Goal: Information Seeking & Learning: Learn about a topic

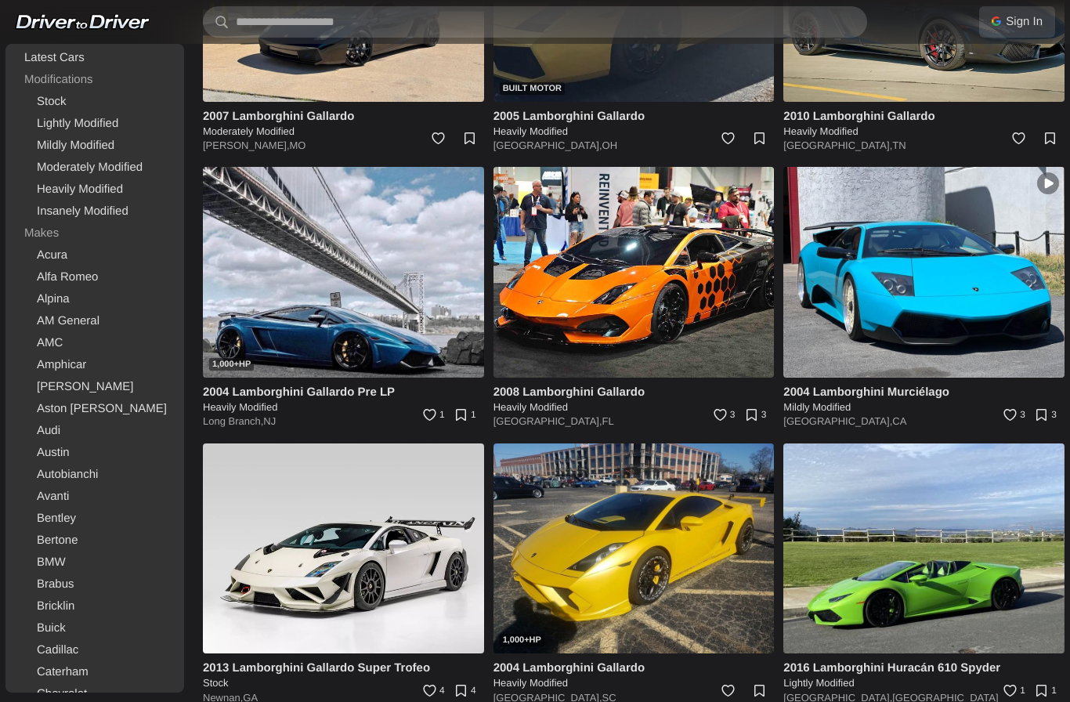
scroll to position [2058, 0]
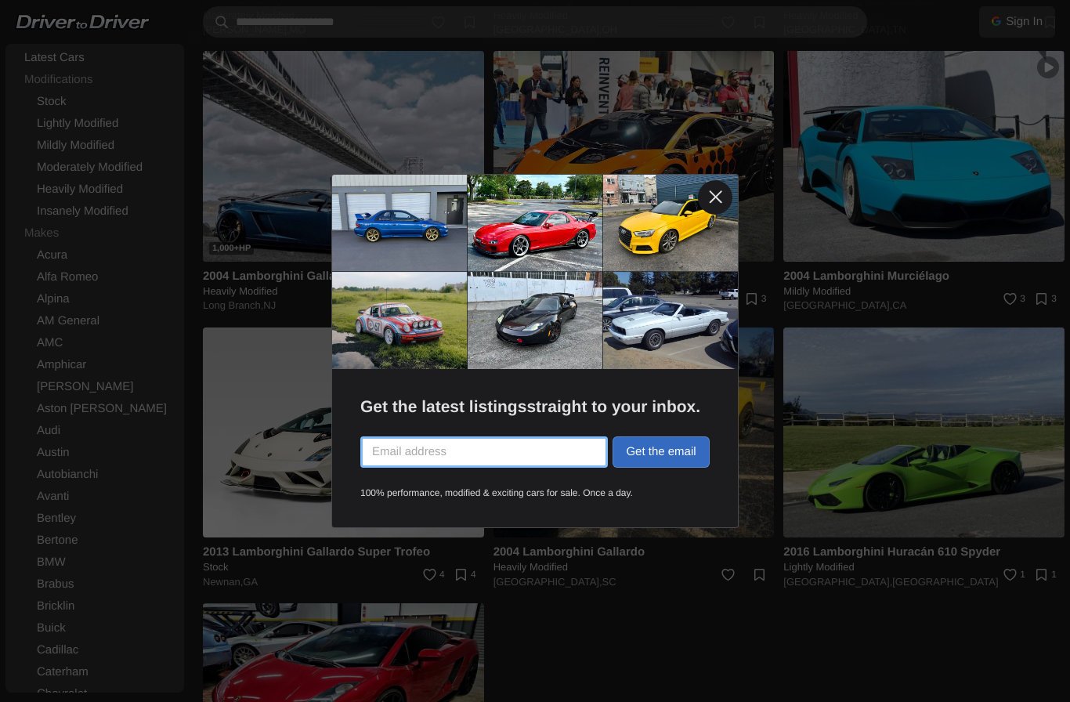
click at [717, 215] on link at bounding box center [715, 197] width 34 height 34
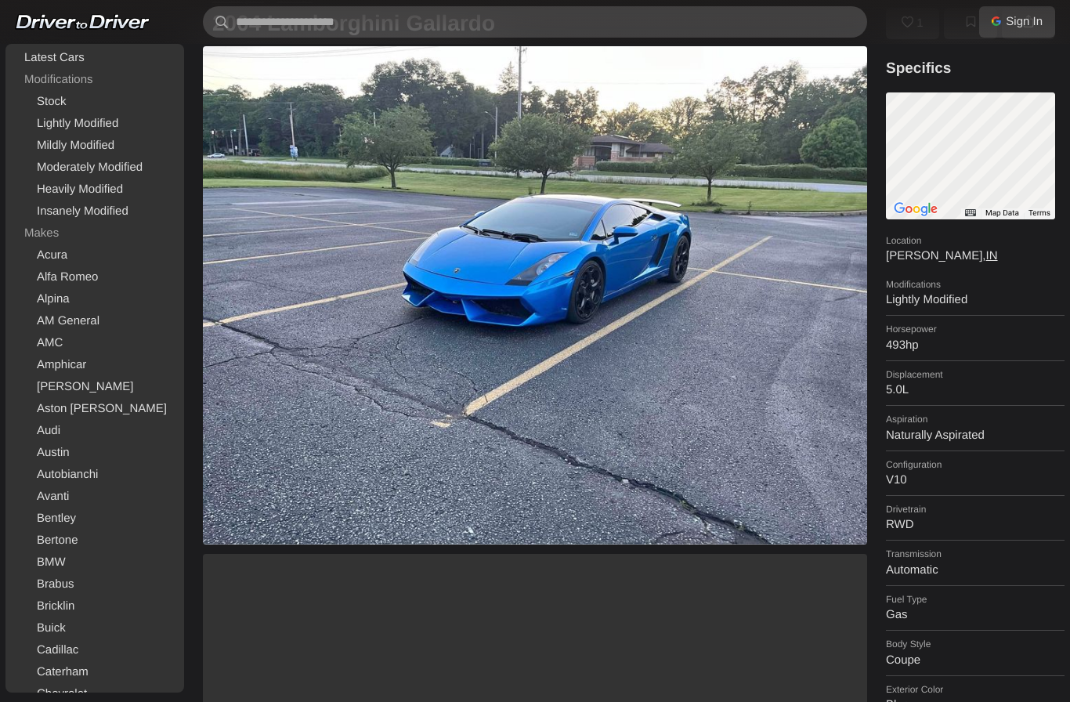
scroll to position [101, 0]
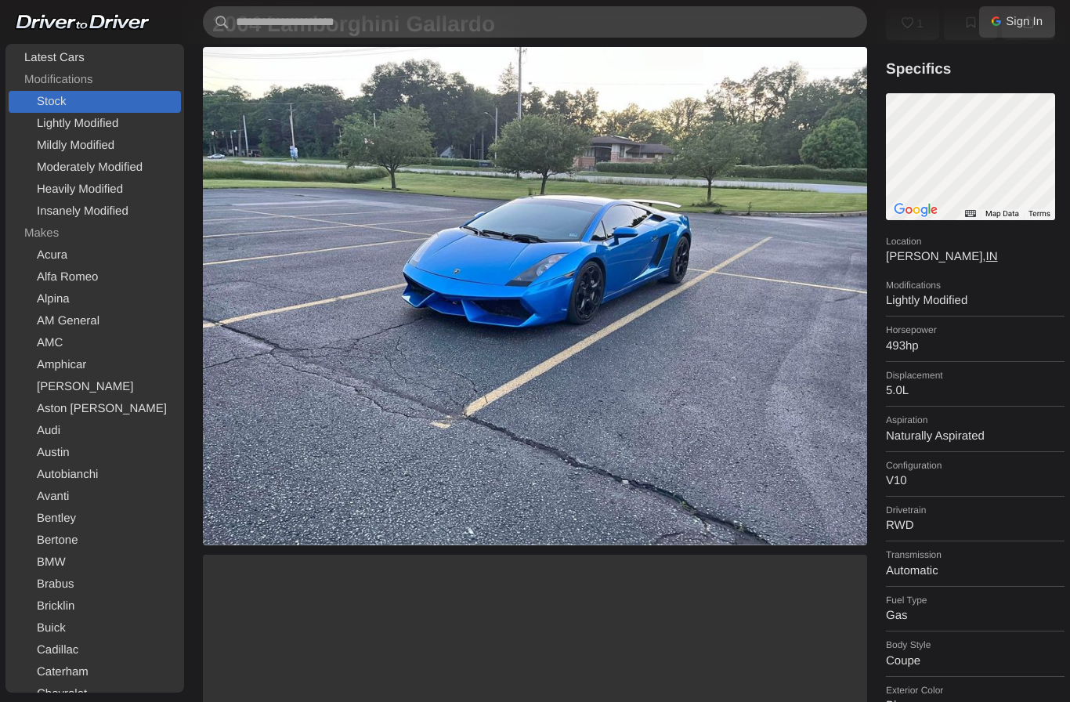
click at [48, 106] on link "Stock" at bounding box center [95, 102] width 172 height 22
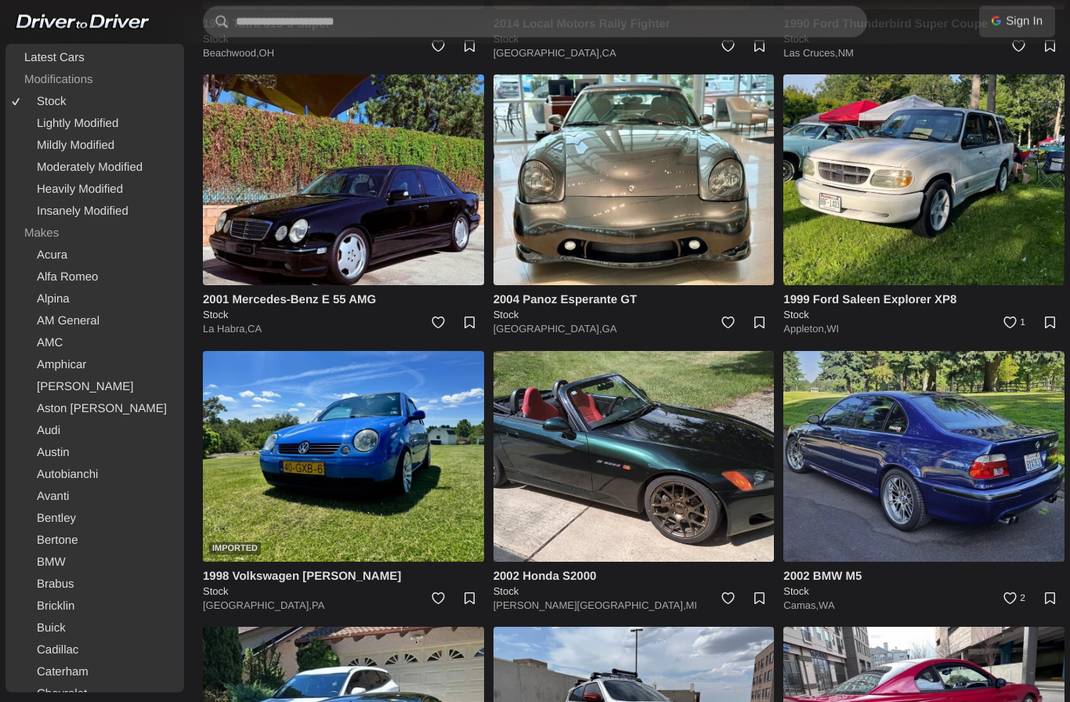
scroll to position [1174, 0]
click at [926, 446] on img at bounding box center [923, 456] width 281 height 211
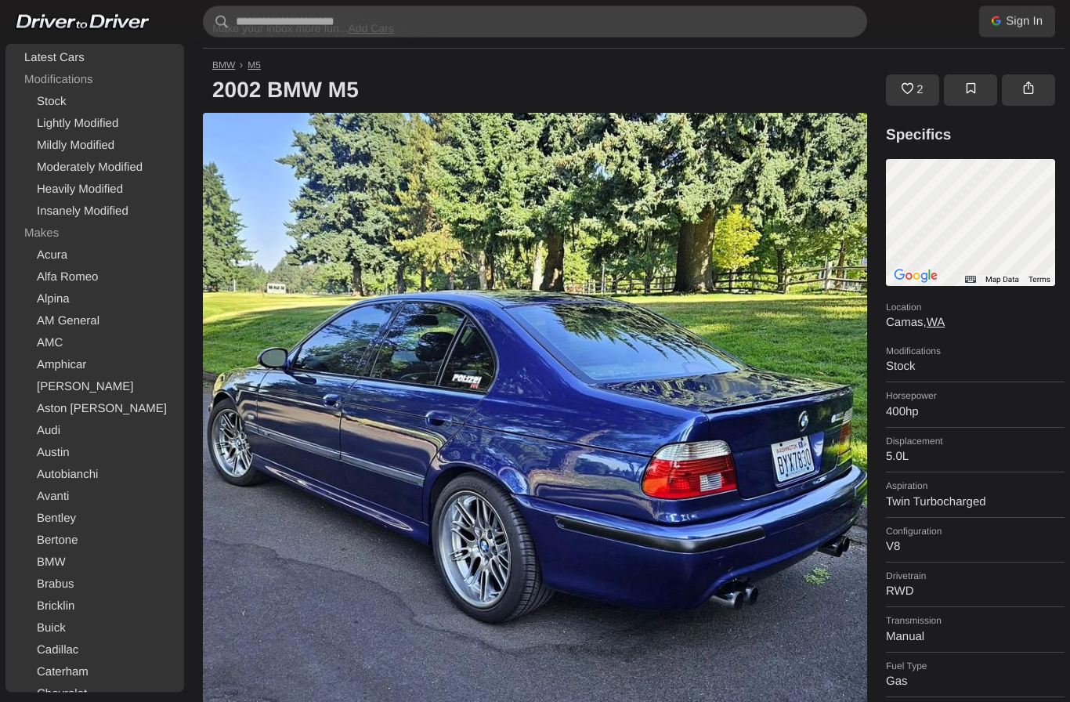
scroll to position [35, 0]
click at [546, 526] on img at bounding box center [535, 445] width 664 height 664
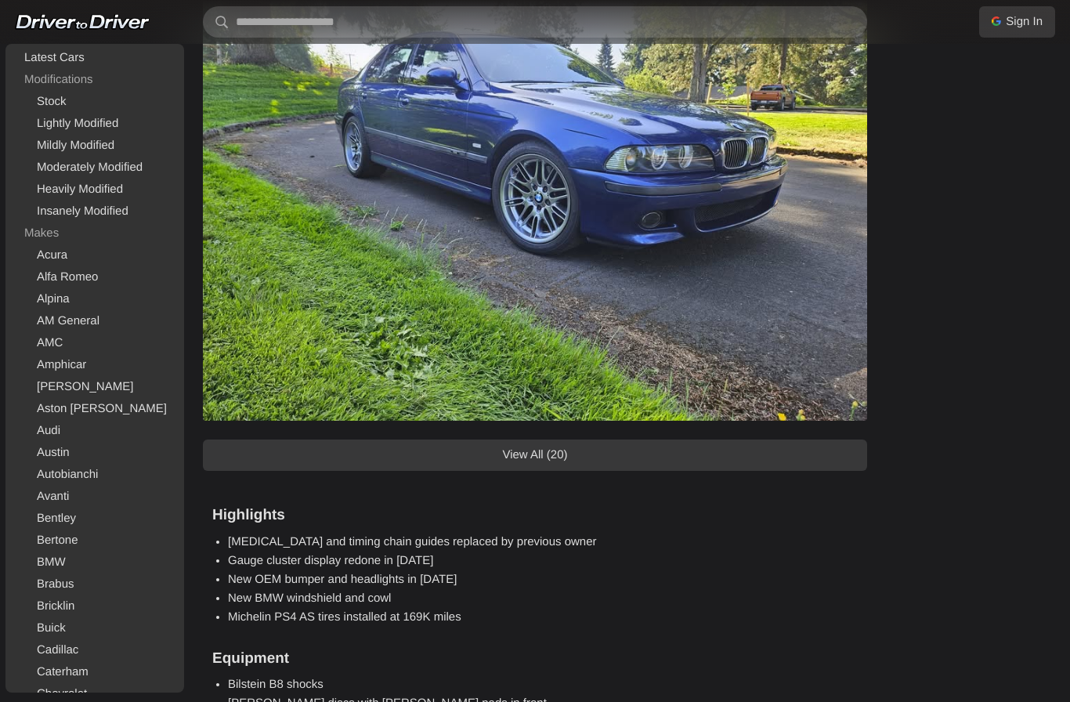
scroll to position [1406, 0]
click at [561, 462] on link "View All (20)" at bounding box center [535, 455] width 664 height 31
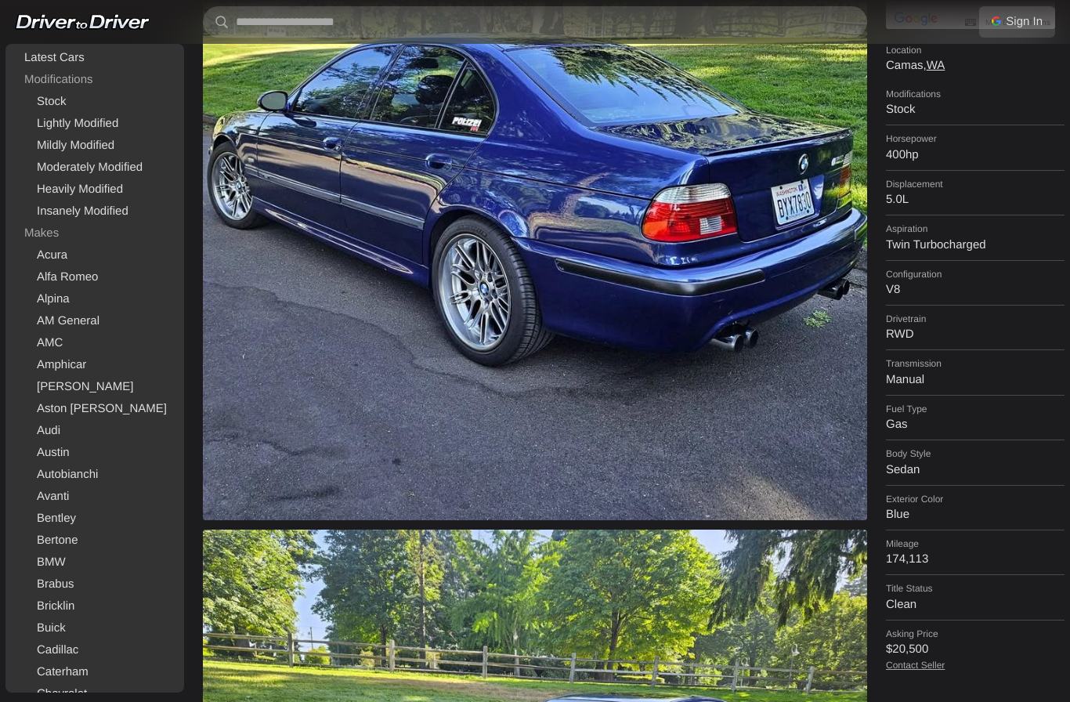
scroll to position [0, 0]
